Goal: Task Accomplishment & Management: Use online tool/utility

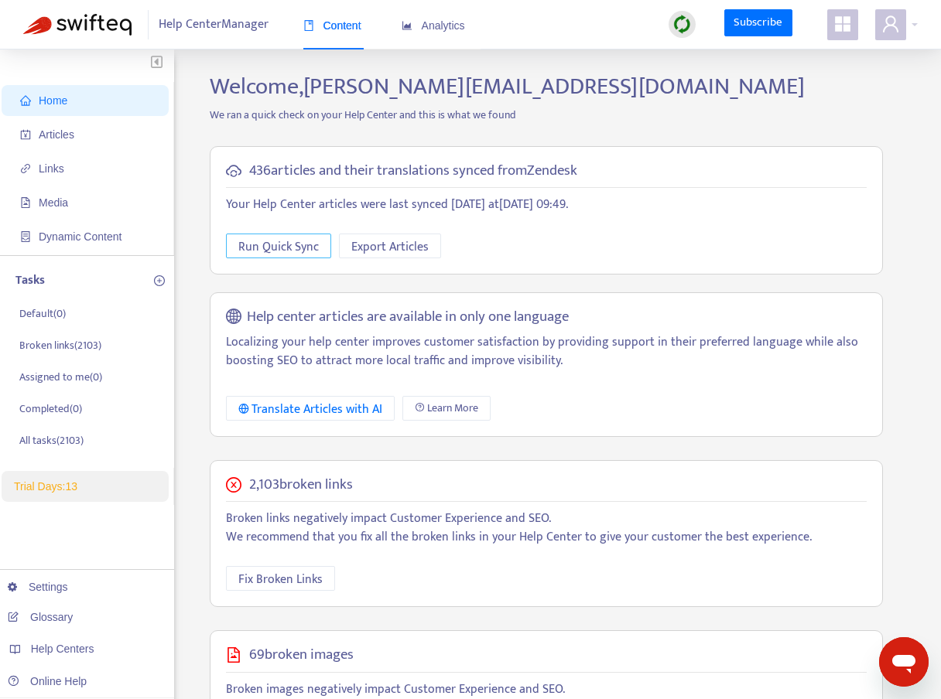
click at [255, 250] on span "Run Quick Sync" at bounding box center [278, 247] width 80 height 19
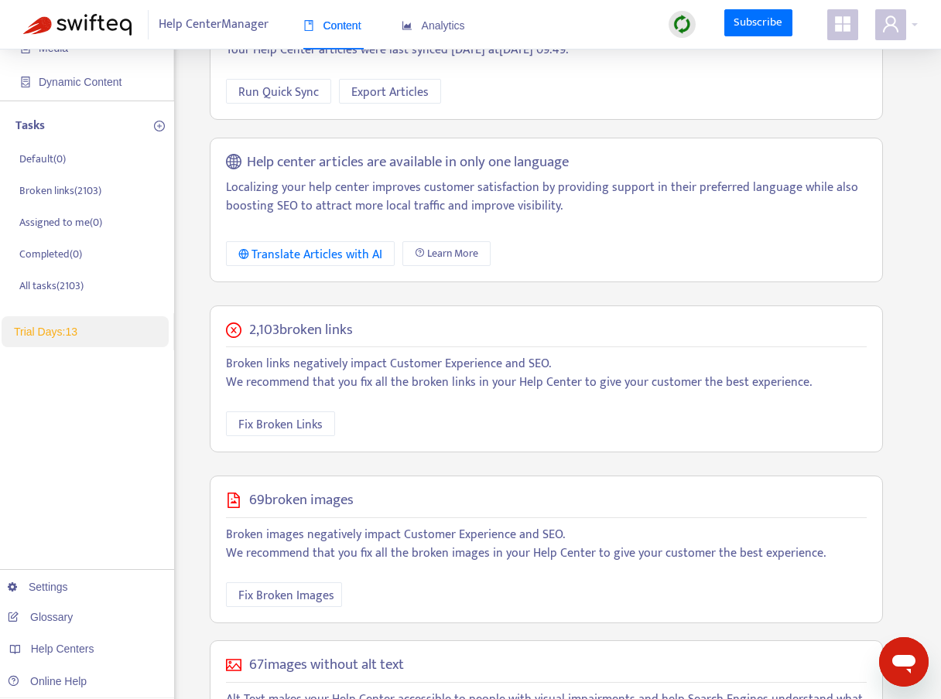
scroll to position [191, 0]
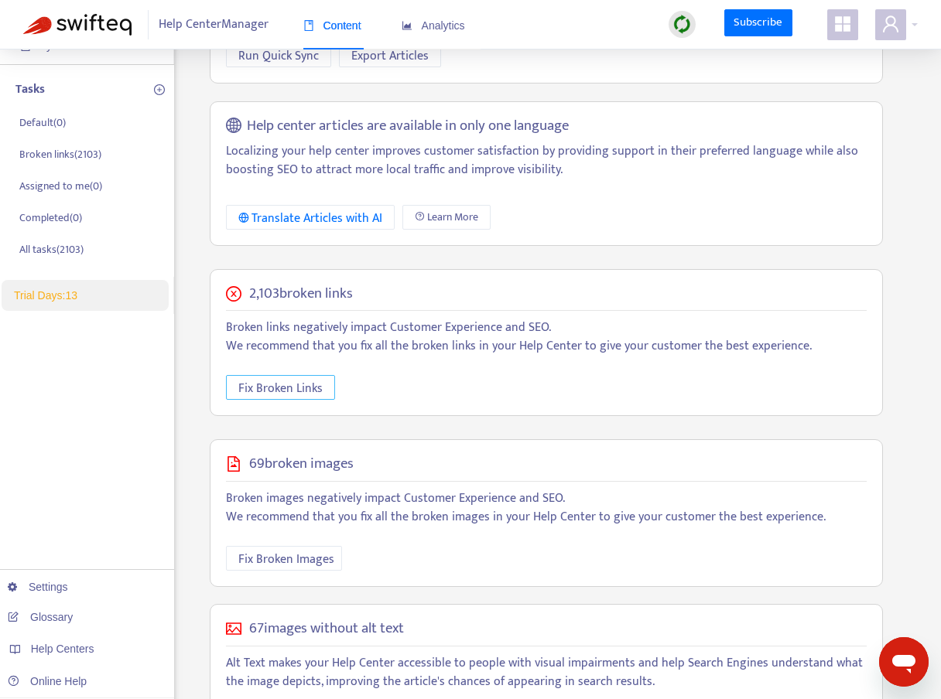
click at [315, 385] on span "Fix Broken Links" at bounding box center [280, 388] width 84 height 19
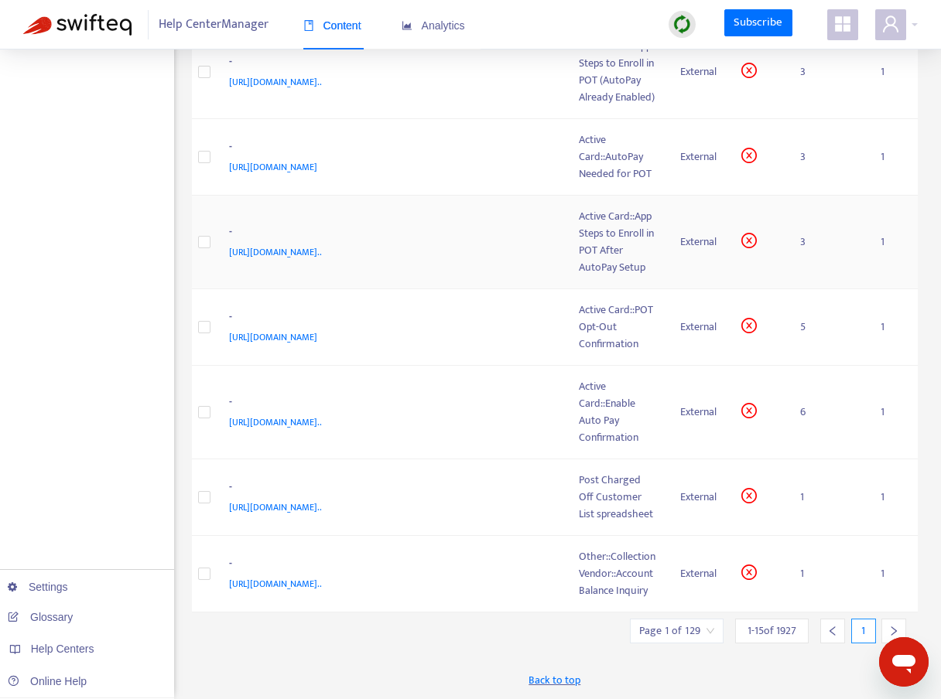
scroll to position [0, 0]
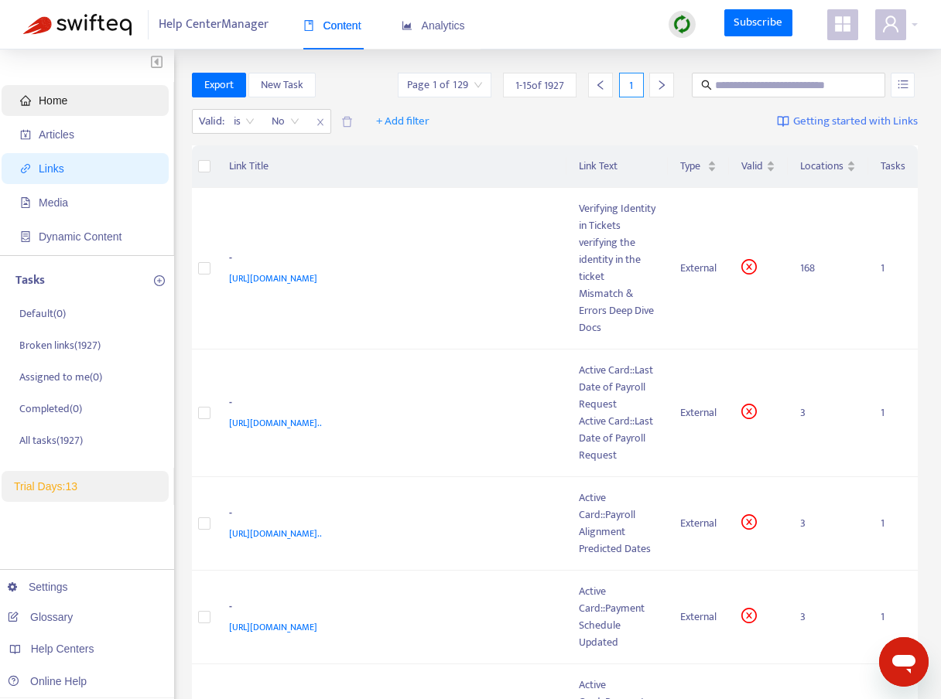
click at [55, 106] on span "Home" at bounding box center [53, 100] width 29 height 12
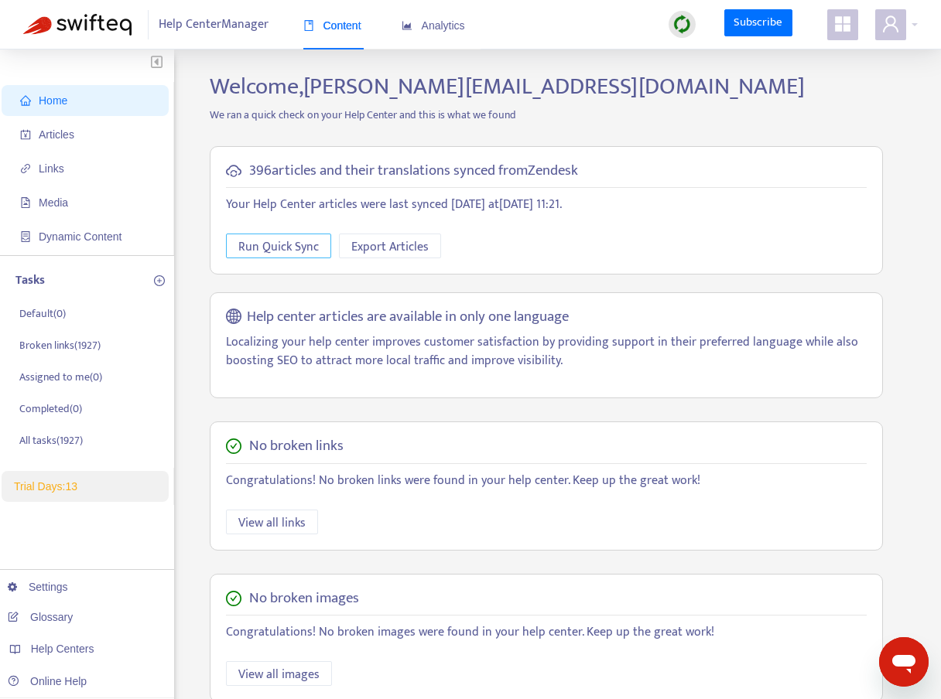
click at [271, 244] on span "Run Quick Sync" at bounding box center [278, 247] width 80 height 19
click at [279, 249] on span "Run Quick Sync" at bounding box center [278, 247] width 80 height 19
click at [751, 108] on p "We ran a quick check on your Help Center and this is what we found" at bounding box center [546, 115] width 696 height 16
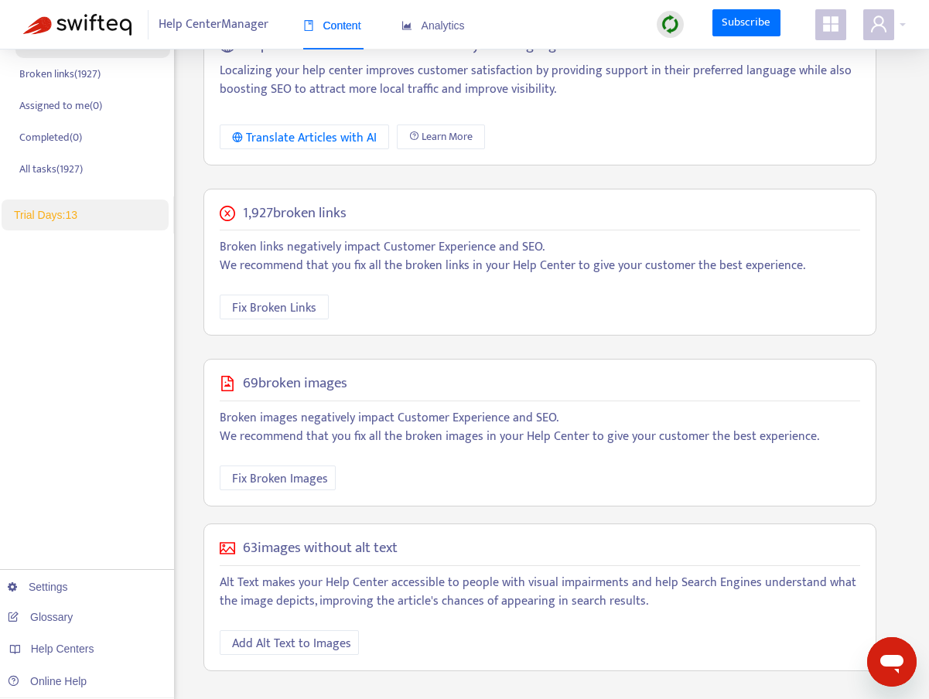
scroll to position [279, 0]
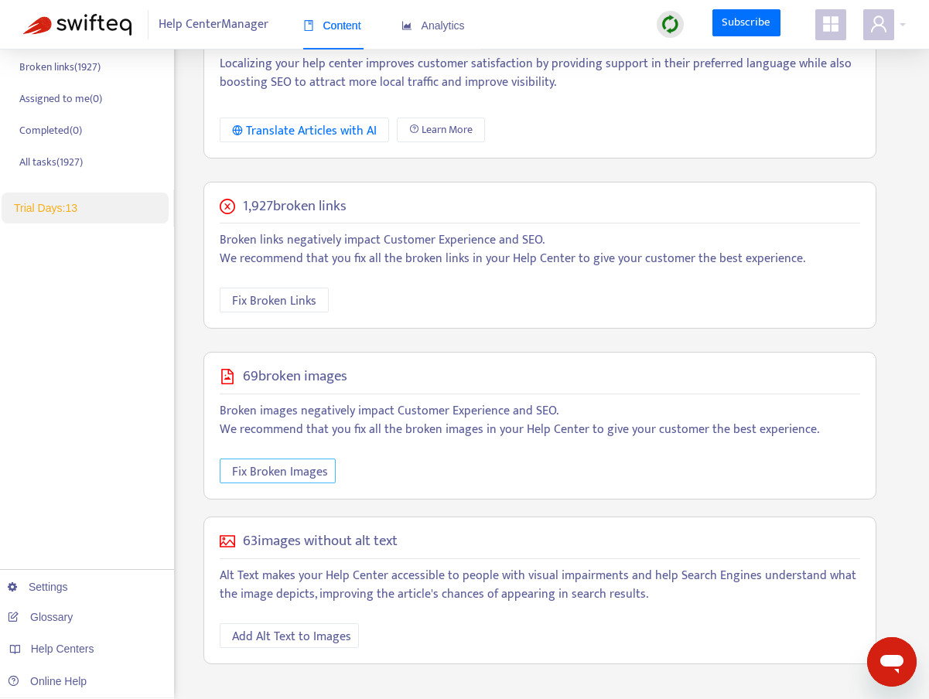
click at [303, 477] on span "Fix Broken Images" at bounding box center [280, 472] width 96 height 19
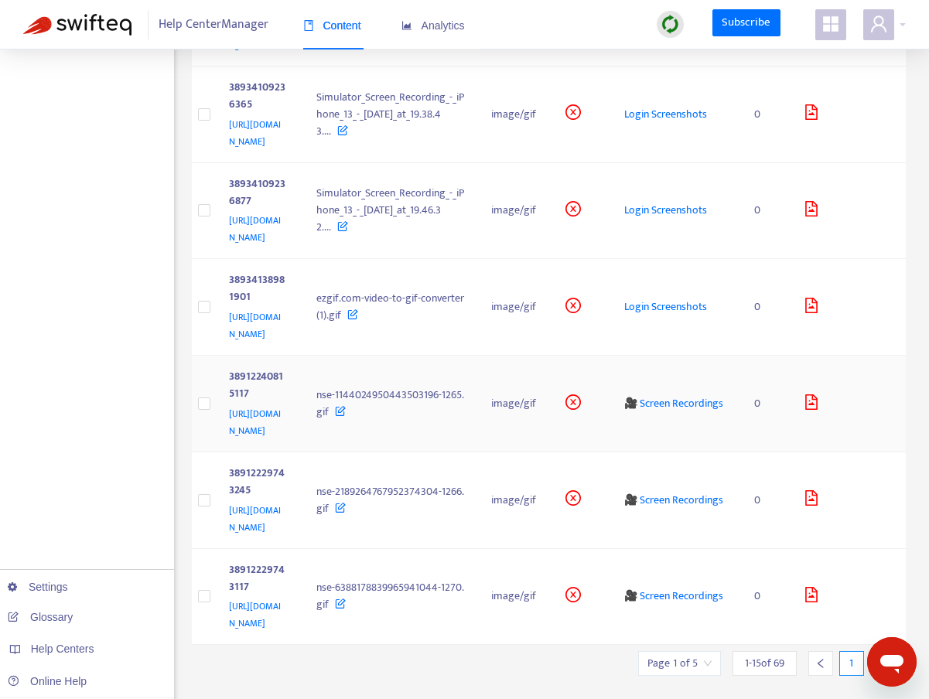
scroll to position [1048, 0]
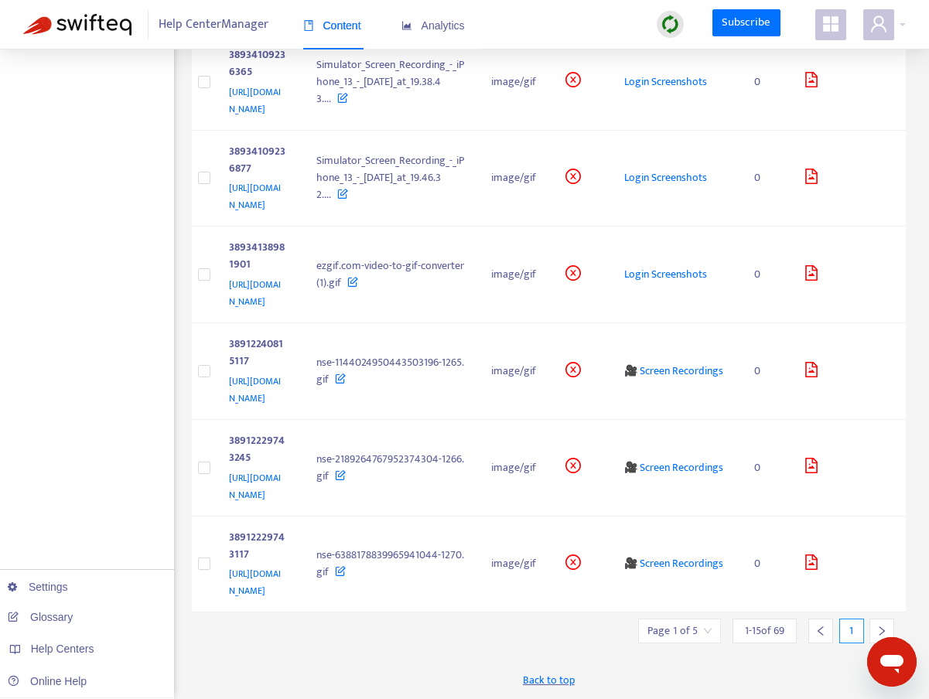
click at [878, 620] on div at bounding box center [882, 631] width 25 height 25
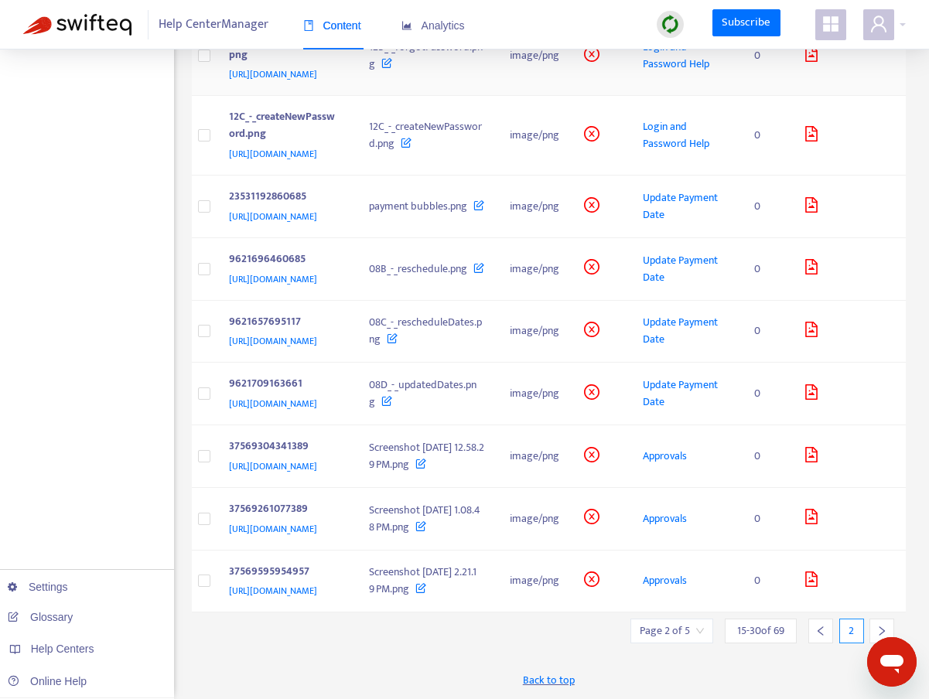
scroll to position [655, 0]
click at [692, 224] on span "Update Payment Date" at bounding box center [680, 206] width 75 height 35
click at [294, 224] on span "[URL][DOMAIN_NAME]" at bounding box center [273, 216] width 88 height 15
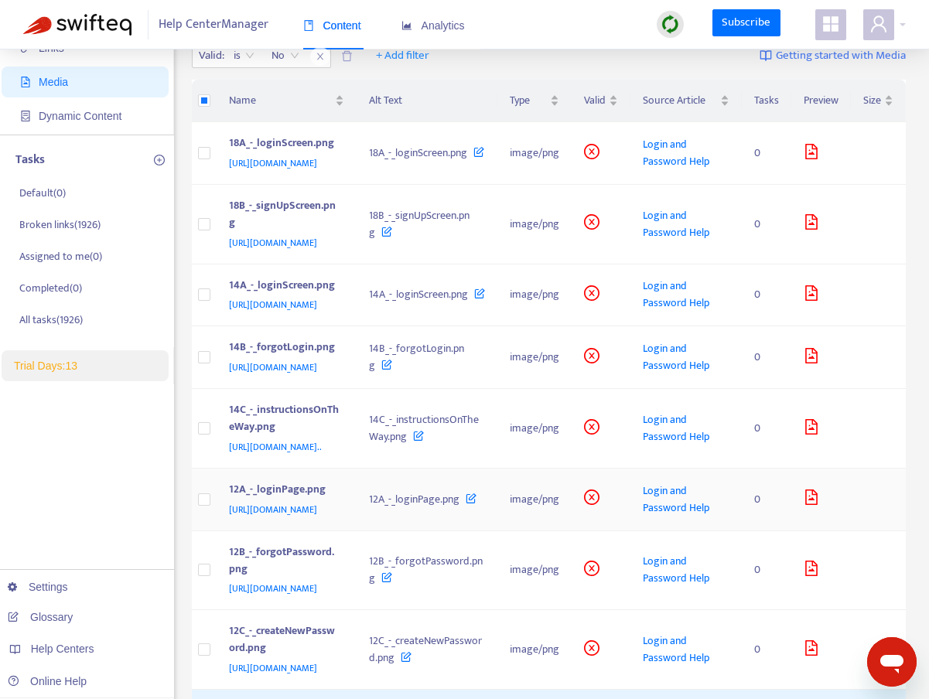
scroll to position [0, 0]
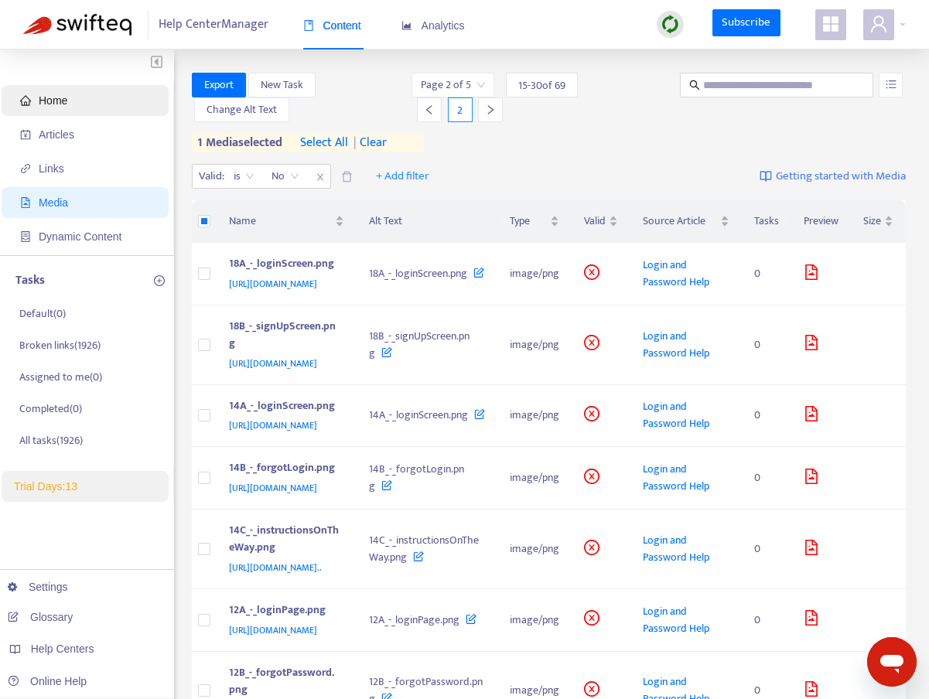
click at [56, 106] on span "Home" at bounding box center [53, 100] width 29 height 12
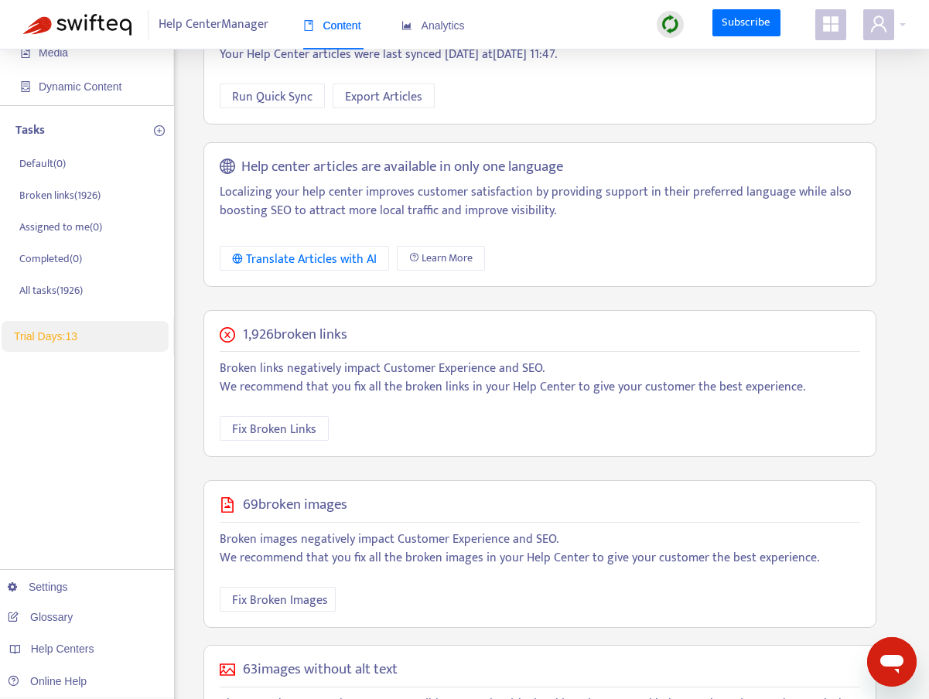
scroll to position [153, 0]
